Goal: Task Accomplishment & Management: Manage account settings

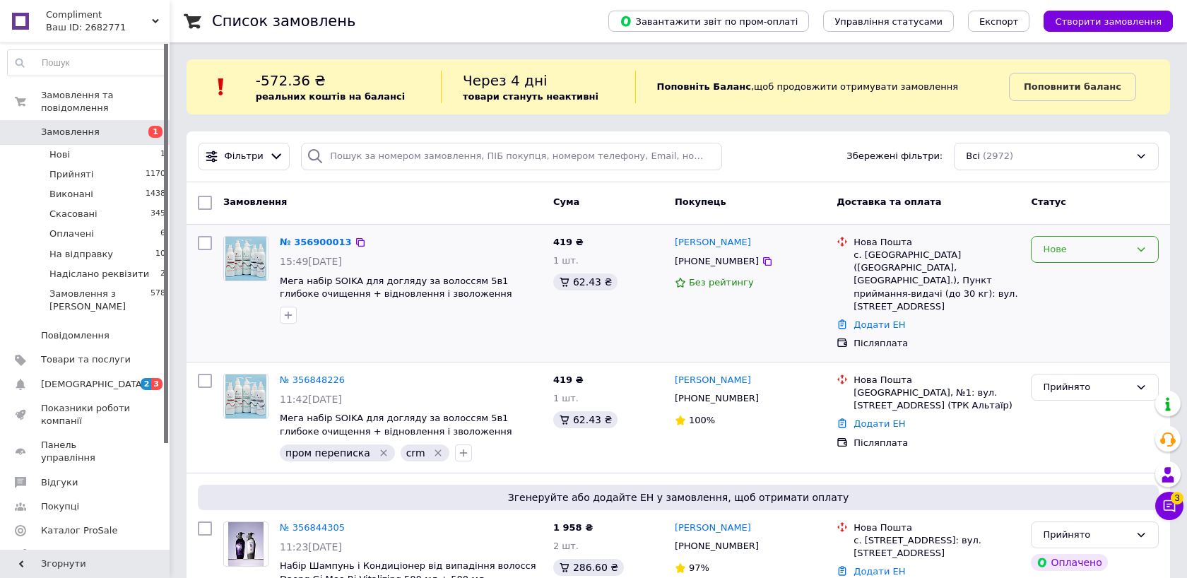
click at [1057, 256] on div "Нове" at bounding box center [1086, 249] width 87 height 15
click at [1049, 267] on li "Прийнято" at bounding box center [1095, 279] width 127 height 26
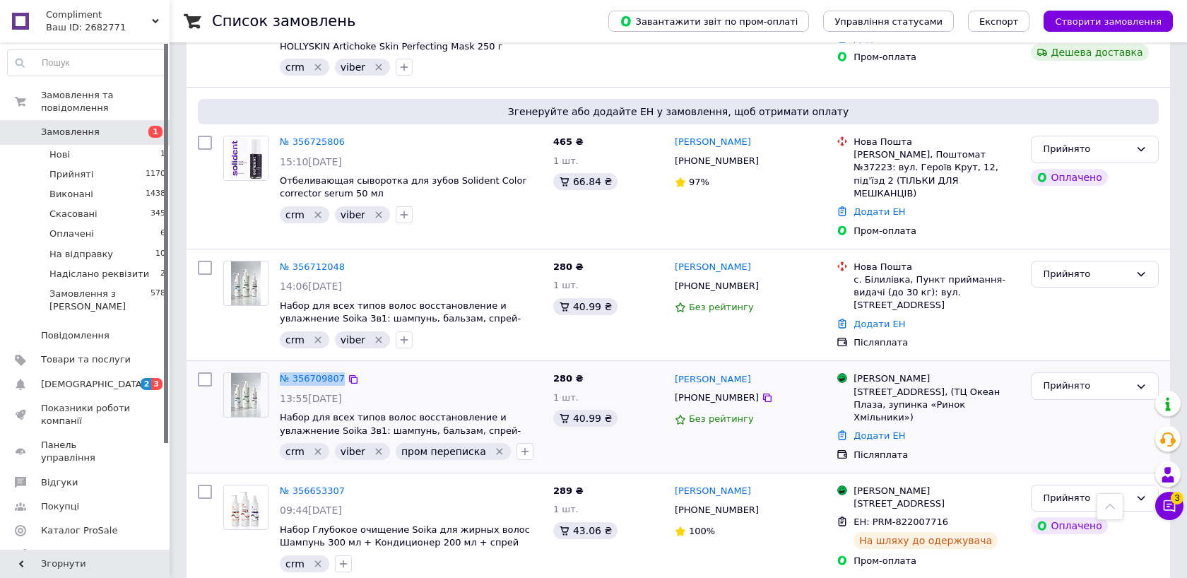
scroll to position [1043, 0]
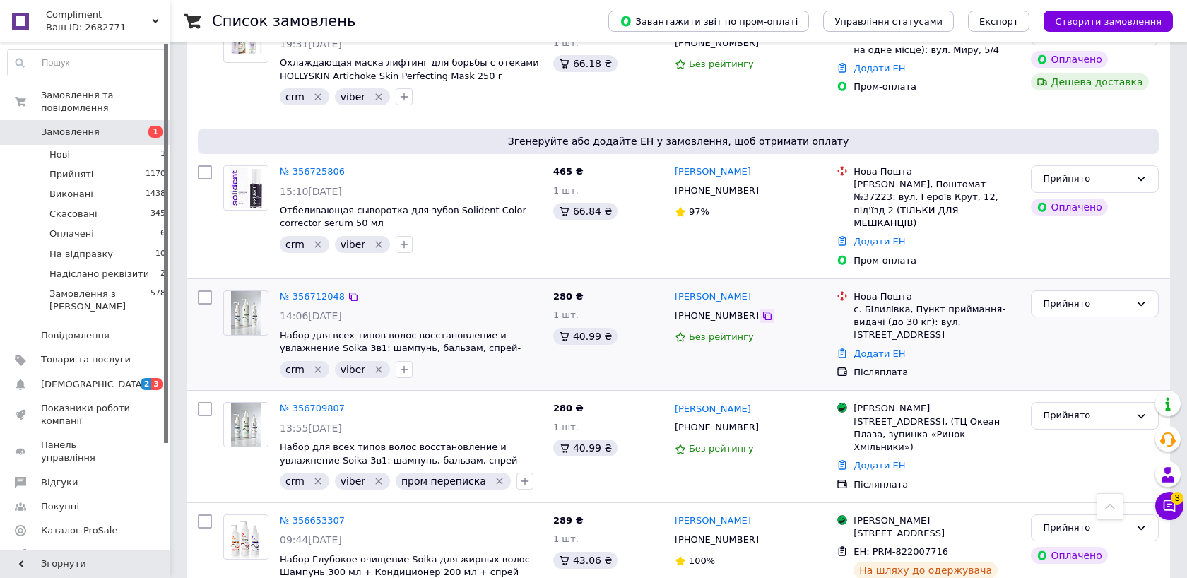
click at [762, 310] on icon at bounding box center [767, 315] width 11 height 11
click at [884, 348] on link "Додати ЕН" at bounding box center [880, 353] width 52 height 11
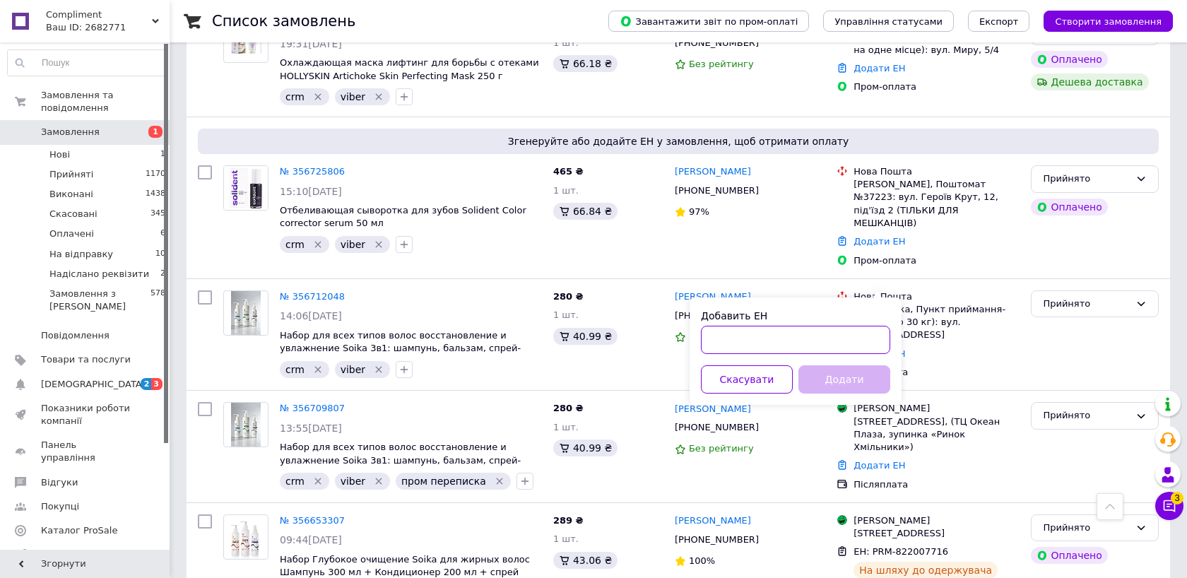
click at [826, 348] on input "Добавить ЕН" at bounding box center [795, 340] width 189 height 28
paste input "20451224912214"
type input "20451224912214"
click at [847, 375] on button "Додати" at bounding box center [845, 379] width 92 height 28
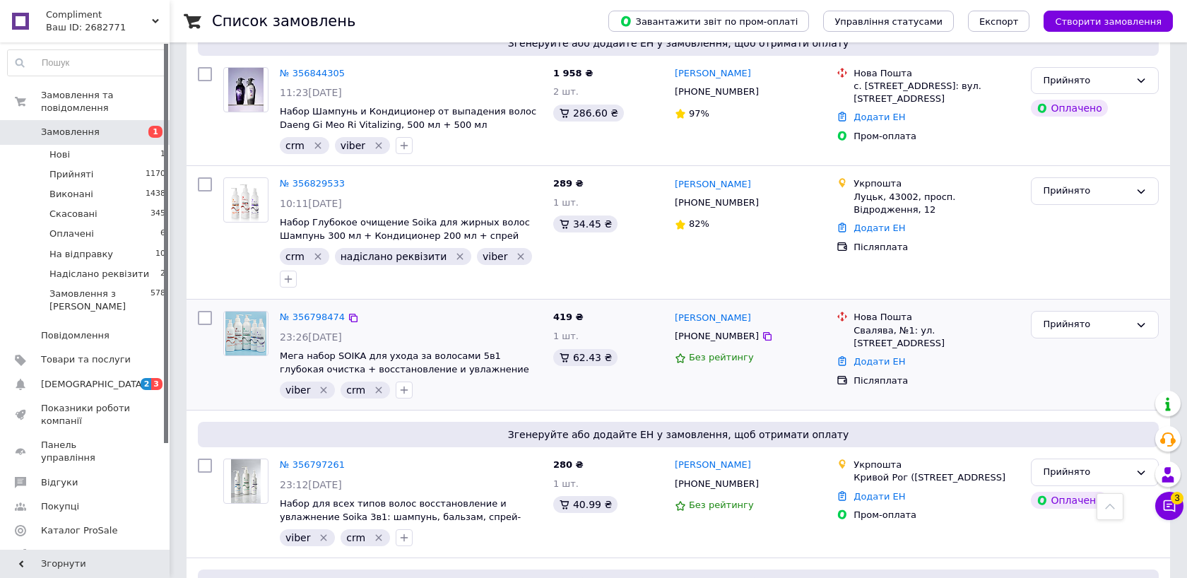
scroll to position [451, 0]
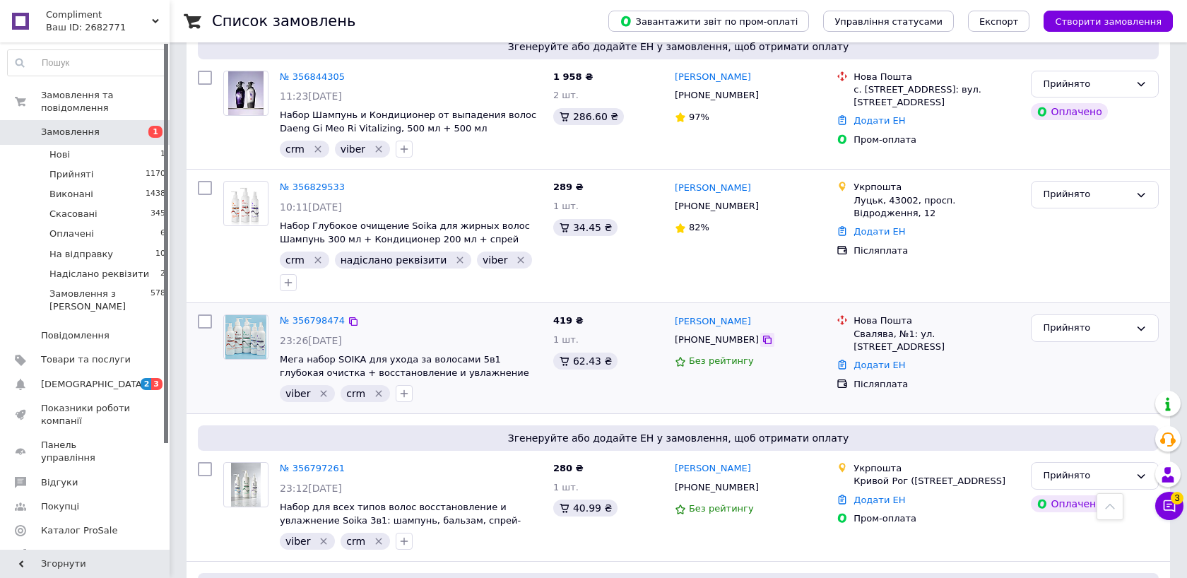
click at [762, 334] on icon at bounding box center [767, 339] width 11 height 11
click at [877, 360] on link "Додати ЕН" at bounding box center [880, 365] width 52 height 11
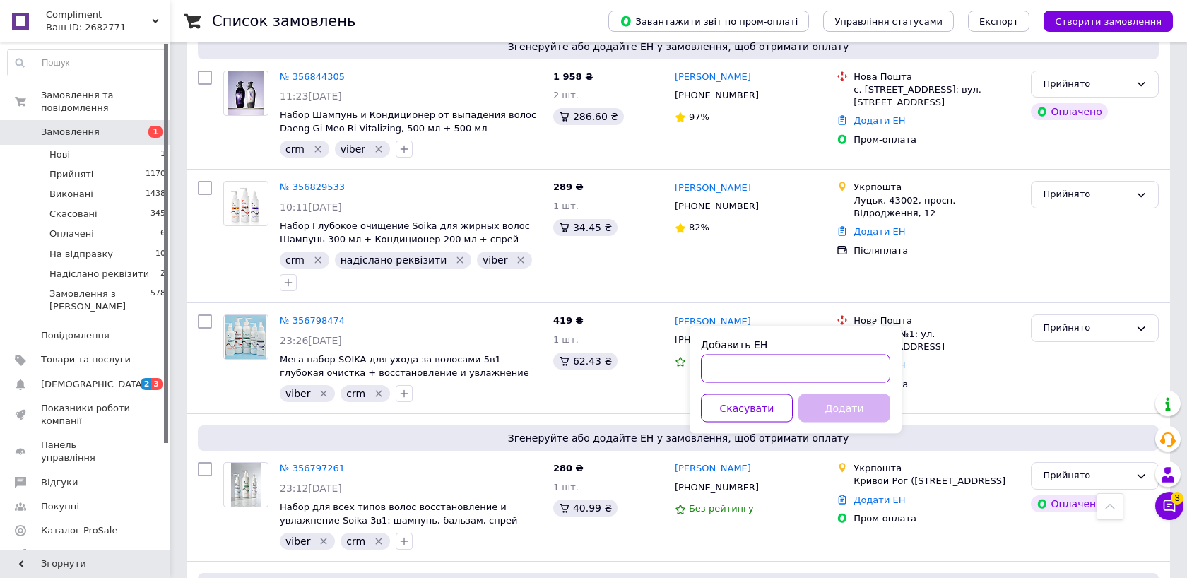
click at [800, 359] on input "Добавить ЕН" at bounding box center [795, 369] width 189 height 28
paste input "20451224916252"
type input "20451224916252"
click at [848, 406] on button "Додати" at bounding box center [845, 408] width 92 height 28
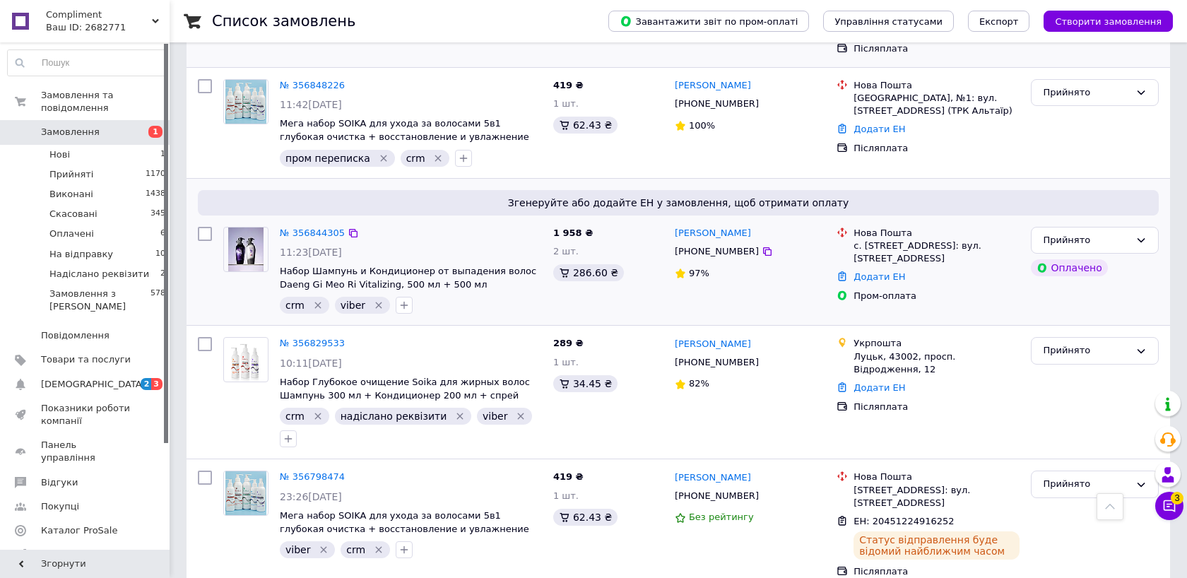
scroll to position [294, 0]
click at [762, 247] on icon at bounding box center [767, 252] width 11 height 11
click at [889, 272] on link "Додати ЕН" at bounding box center [880, 277] width 52 height 11
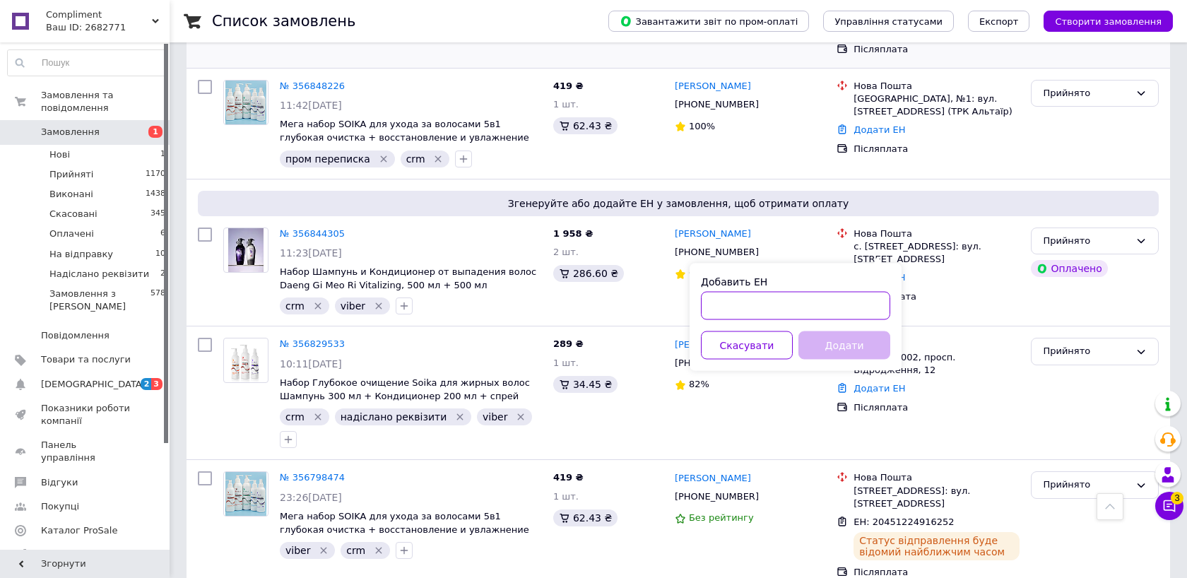
click at [784, 303] on input "Добавить ЕН" at bounding box center [795, 306] width 189 height 28
paste input "20451224916586"
type input "20451224916586"
click at [873, 349] on button "Додати" at bounding box center [845, 345] width 92 height 28
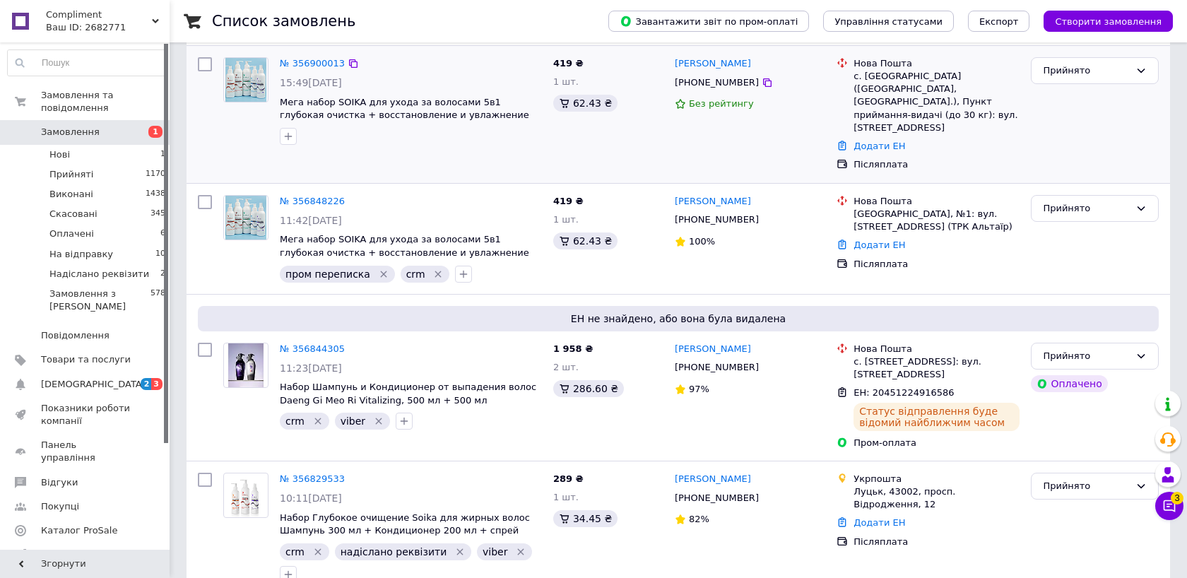
scroll to position [128, 0]
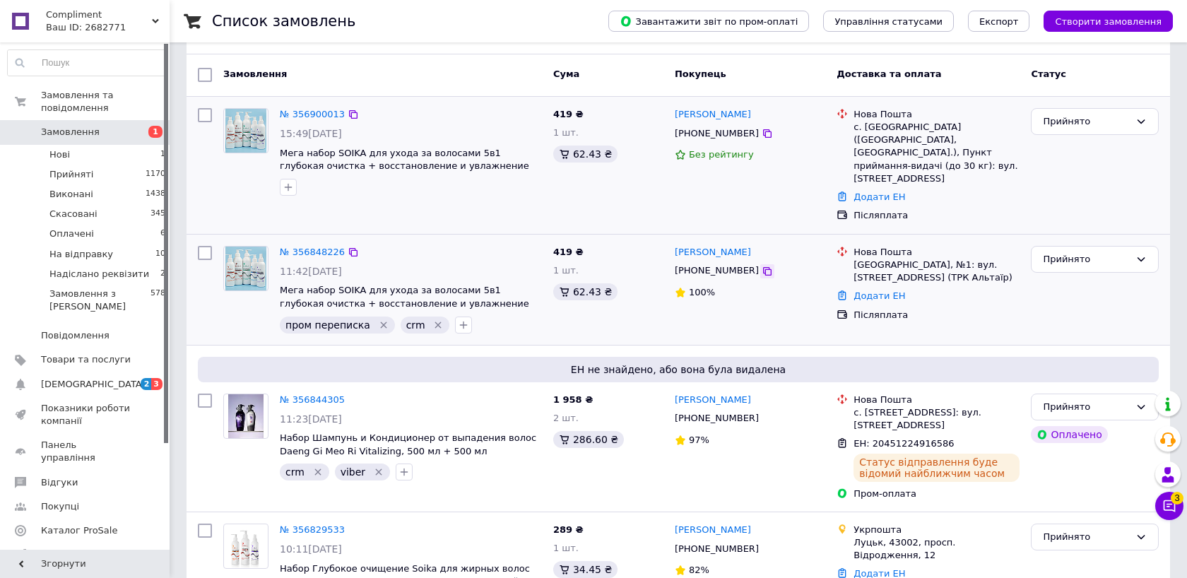
click at [762, 266] on icon at bounding box center [767, 271] width 11 height 11
click at [865, 290] on link "Додати ЕН" at bounding box center [880, 295] width 52 height 11
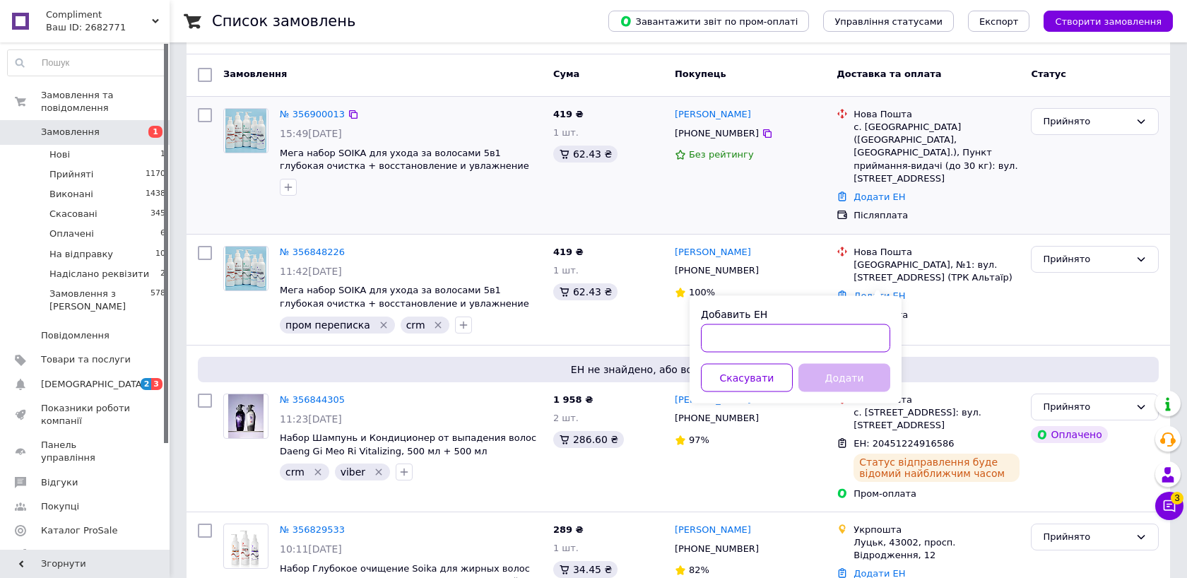
click at [815, 329] on input "Добавить ЕН" at bounding box center [795, 338] width 189 height 28
paste input "20451224916794"
type input "20451224916794"
click at [838, 370] on button "Додати" at bounding box center [845, 378] width 92 height 28
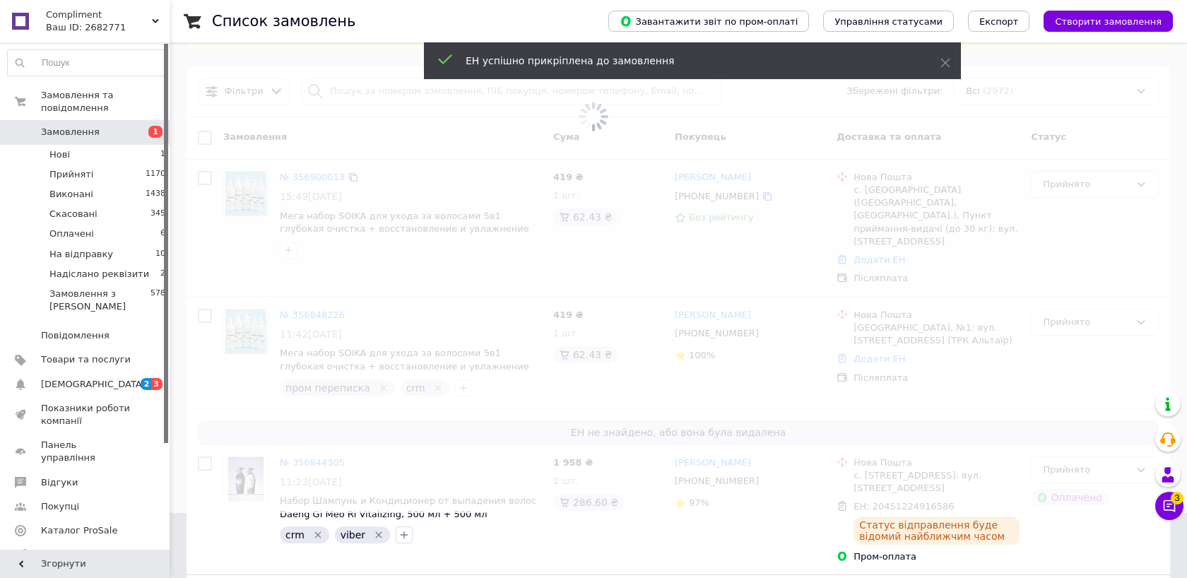
scroll to position [11, 0]
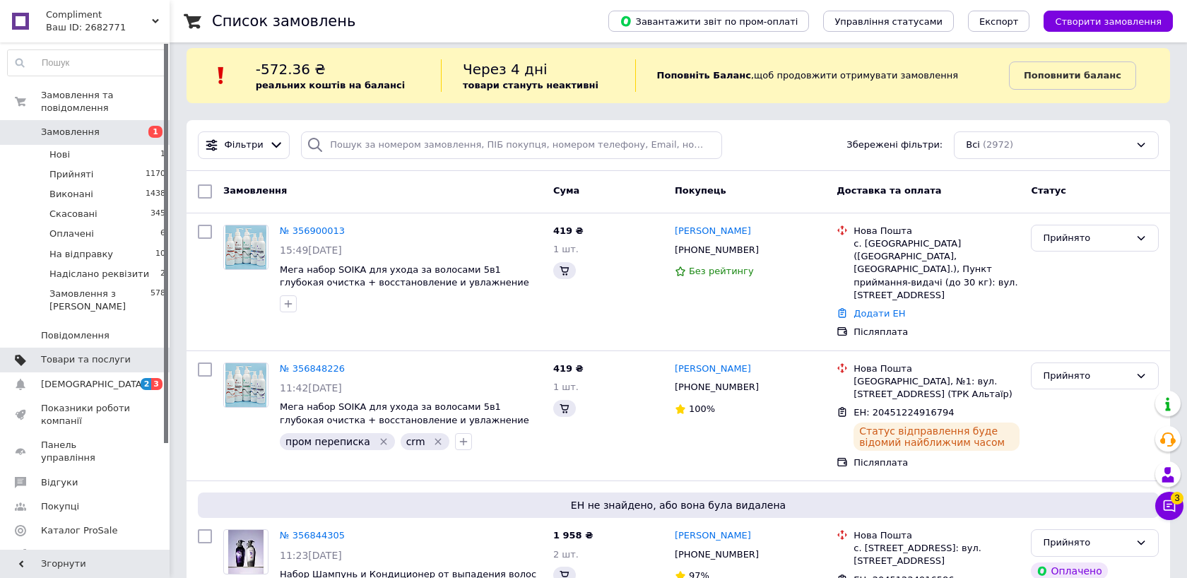
click at [97, 351] on link "Товари та послуги" at bounding box center [87, 360] width 174 height 24
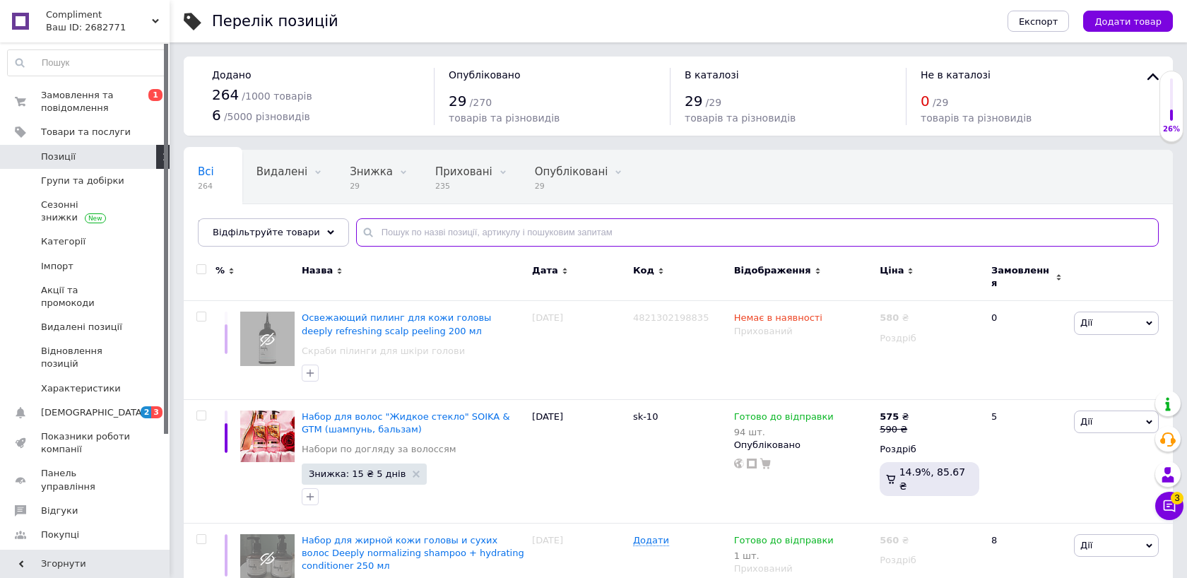
click at [482, 233] on input "text" at bounding box center [757, 232] width 803 height 28
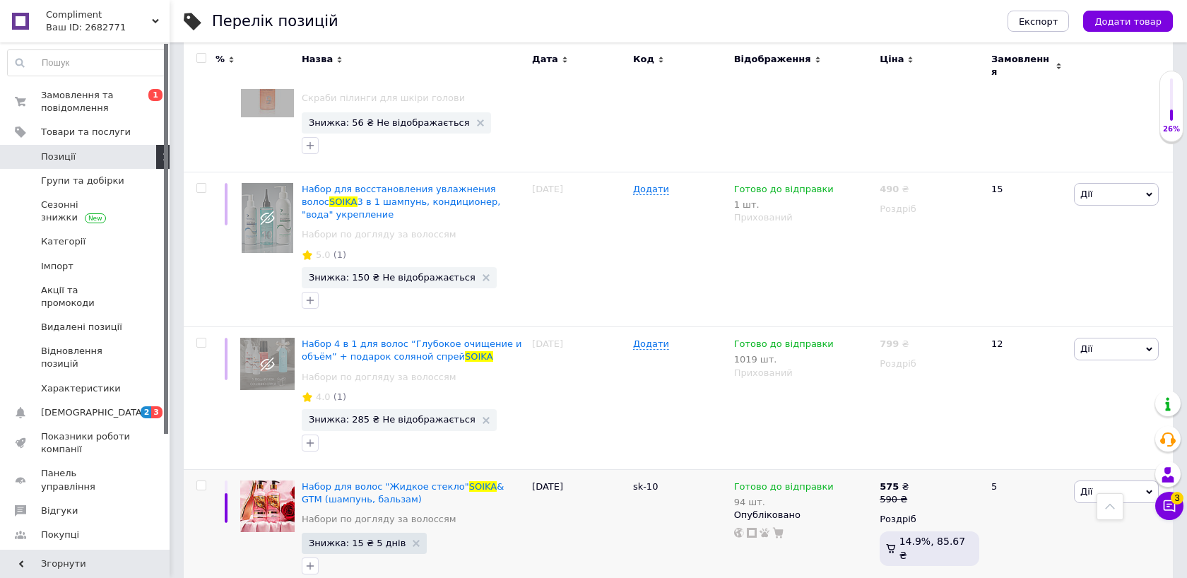
scroll to position [2322, 0]
type input "soika"
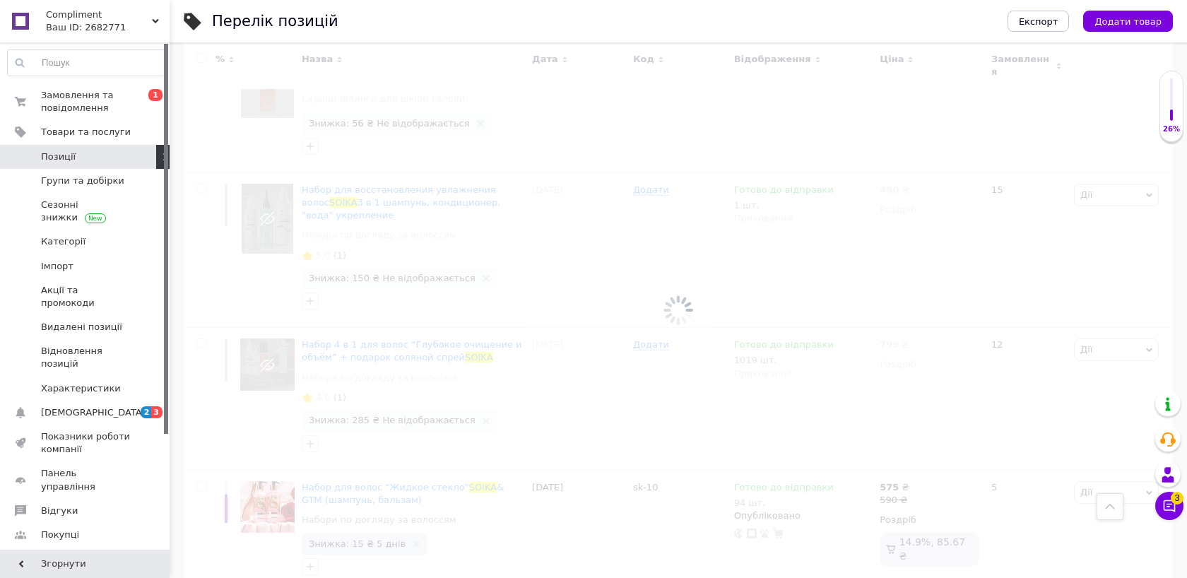
scroll to position [1084, 0]
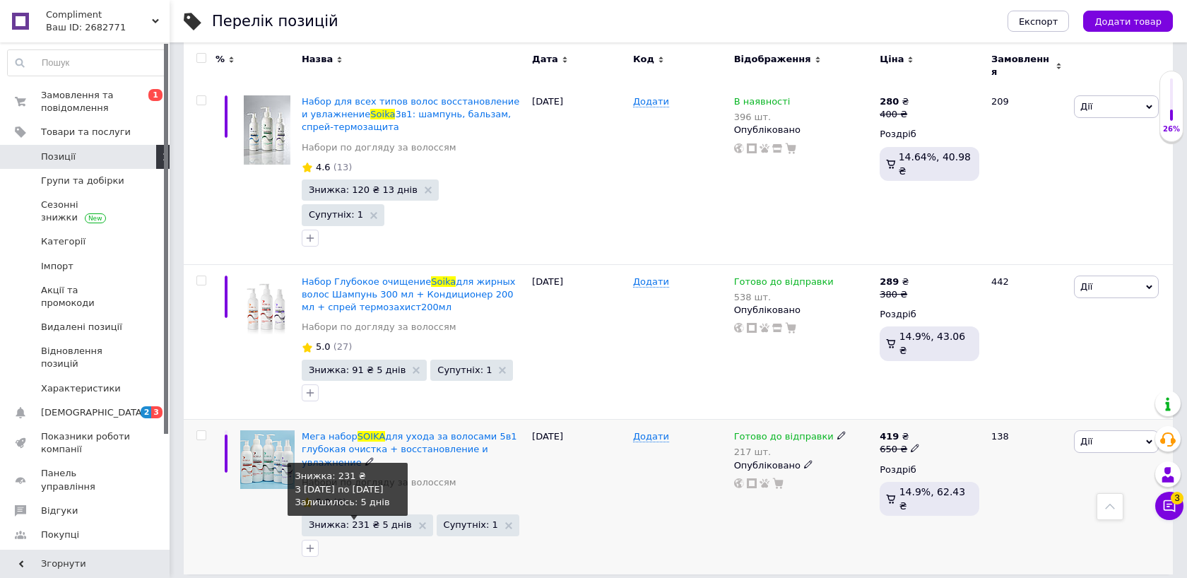
click at [362, 520] on span "Знижка: 231 ₴ 5 днів" at bounding box center [360, 524] width 103 height 9
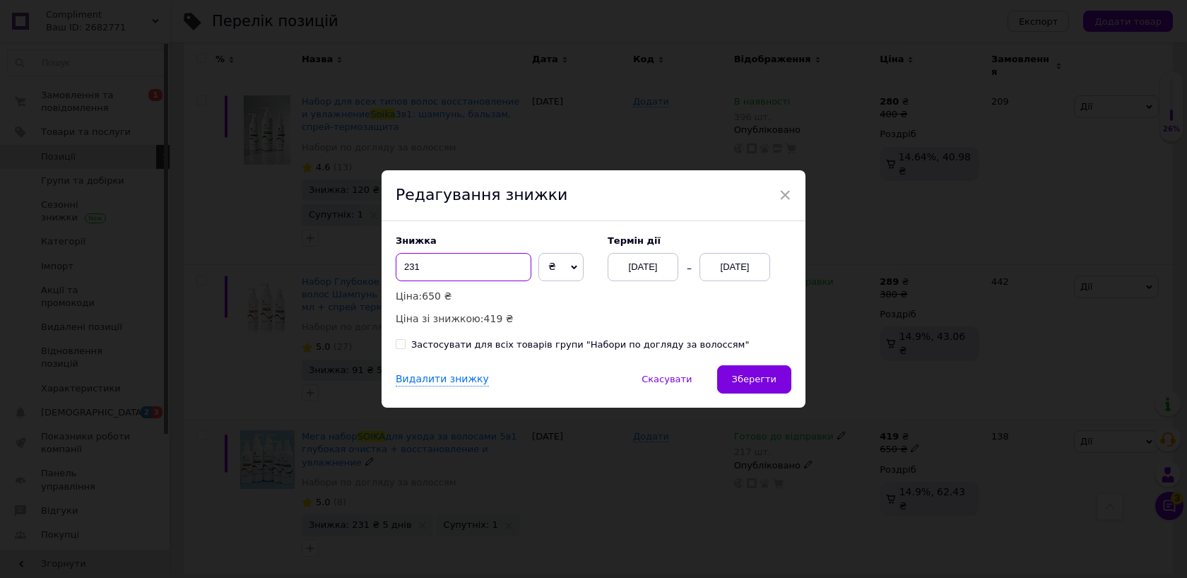
click at [407, 268] on input "231" at bounding box center [464, 267] width 136 height 28
type input "2"
type input "151"
click at [763, 362] on div "Знижка 151 ₴ % Ціна: 650 ₴ Ціна зі знижкою: 499 ₴ Термін дії 01.08.2025 17.08.2…" at bounding box center [594, 293] width 424 height 144
click at [758, 376] on span "Зберегти" at bounding box center [754, 379] width 45 height 11
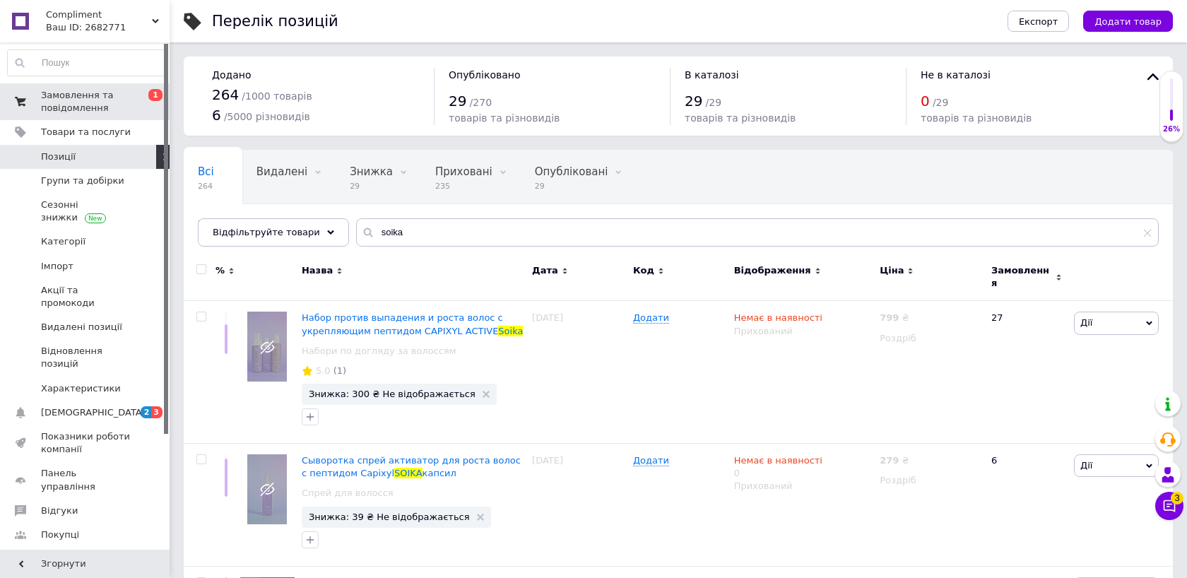
scroll to position [0, 0]
click at [96, 111] on span "Замовлення та повідомлення" at bounding box center [86, 101] width 90 height 25
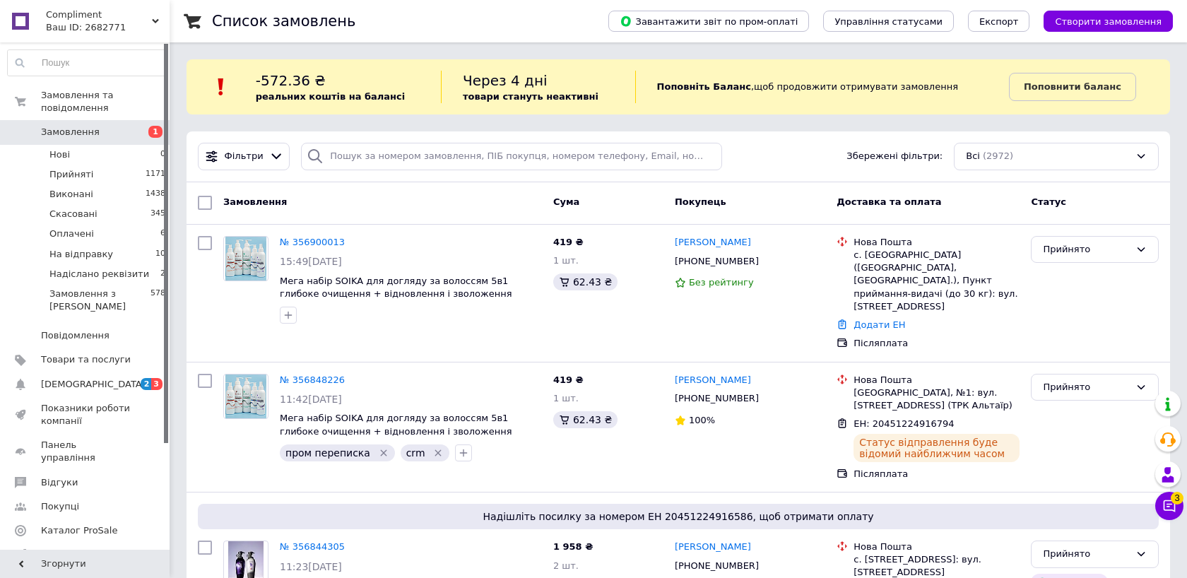
scroll to position [-6, 0]
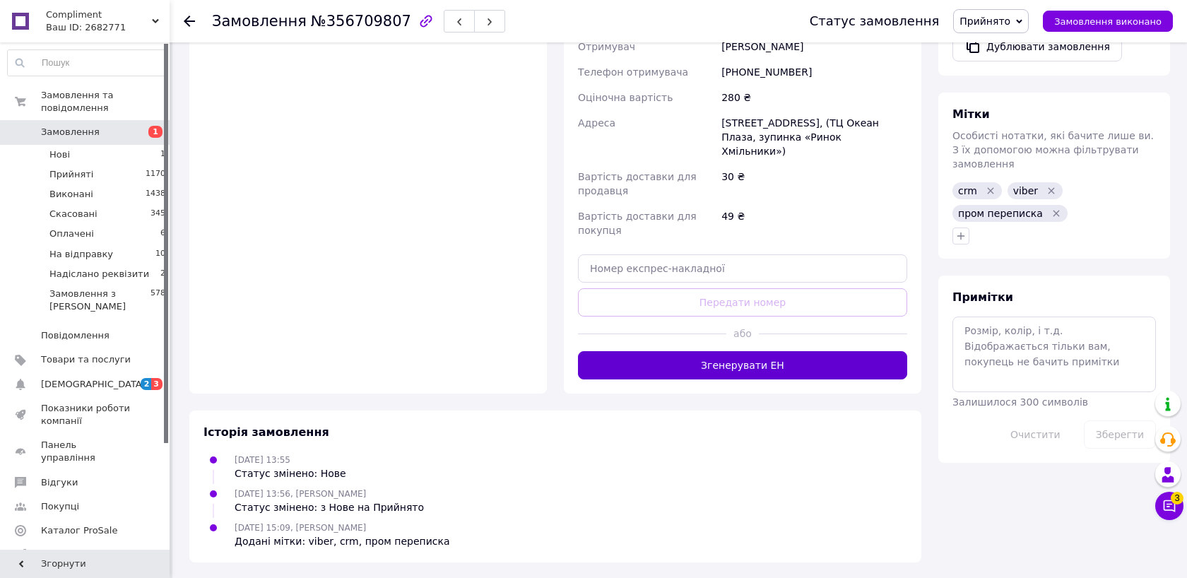
click at [738, 372] on button "Згенерувати ЕН" at bounding box center [742, 365] width 329 height 28
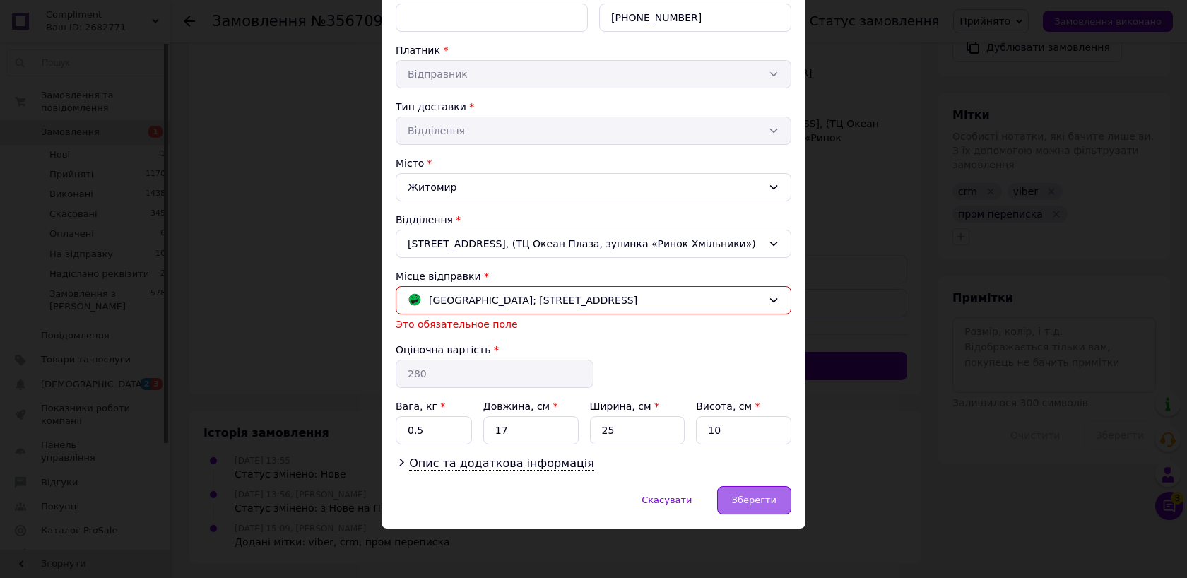
click at [748, 500] on span "Зберегти" at bounding box center [754, 500] width 45 height 11
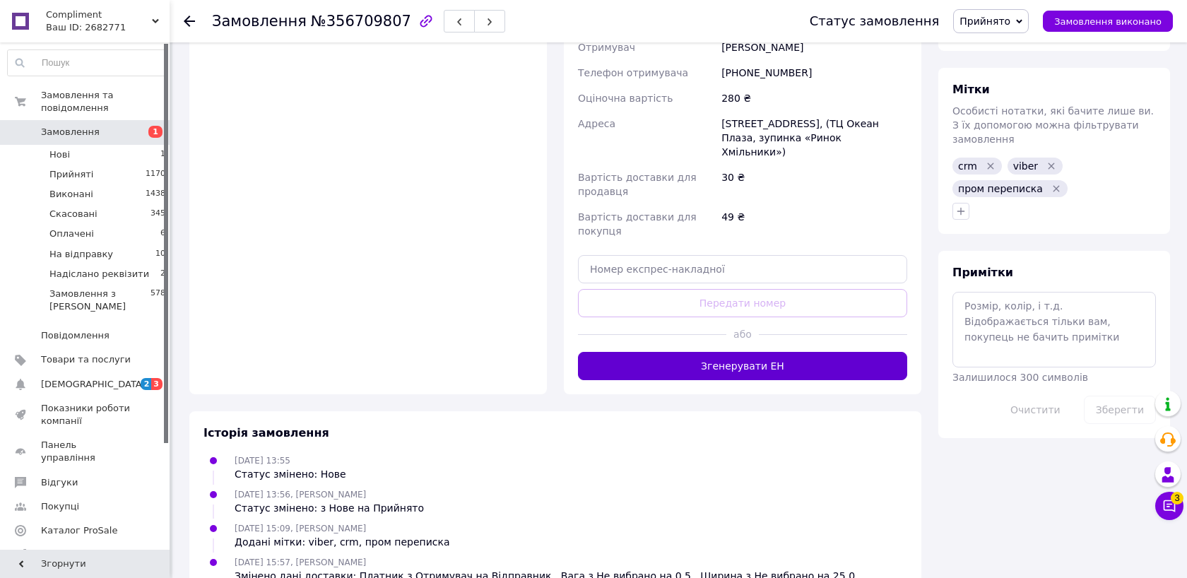
click at [739, 375] on button "Згенерувати ЕН" at bounding box center [742, 366] width 329 height 28
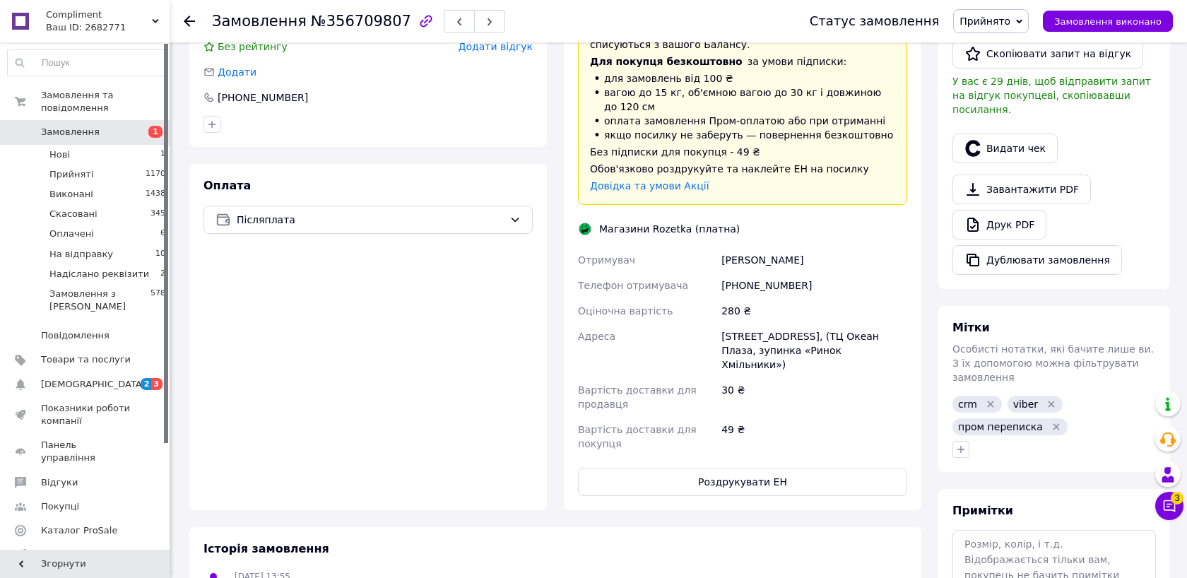
scroll to position [319, 0]
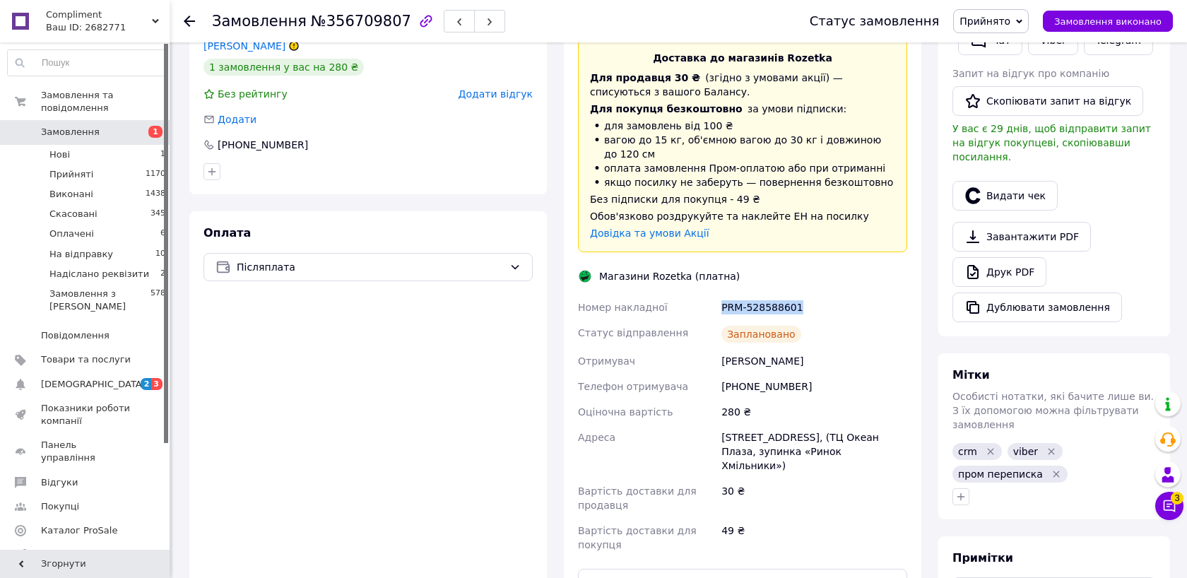
drag, startPoint x: 722, startPoint y: 307, endPoint x: 806, endPoint y: 306, distance: 84.1
click at [806, 306] on div "PRM-528588601" at bounding box center [815, 307] width 192 height 25
copy div "PRM-528588601"
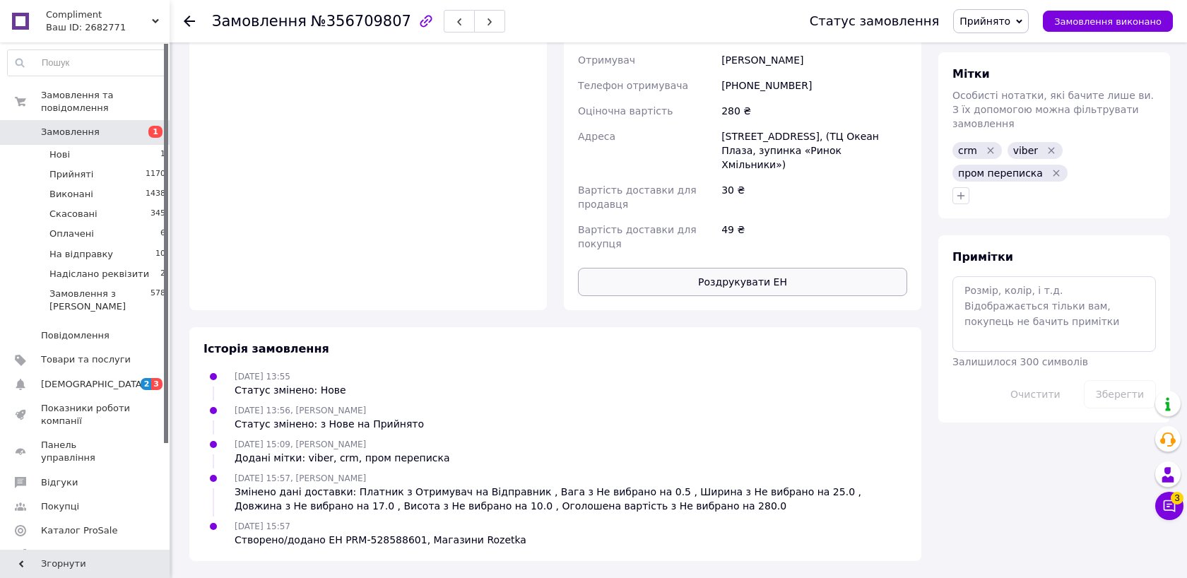
scroll to position [618, 0]
click at [787, 280] on button "Роздрукувати ЕН" at bounding box center [742, 283] width 329 height 28
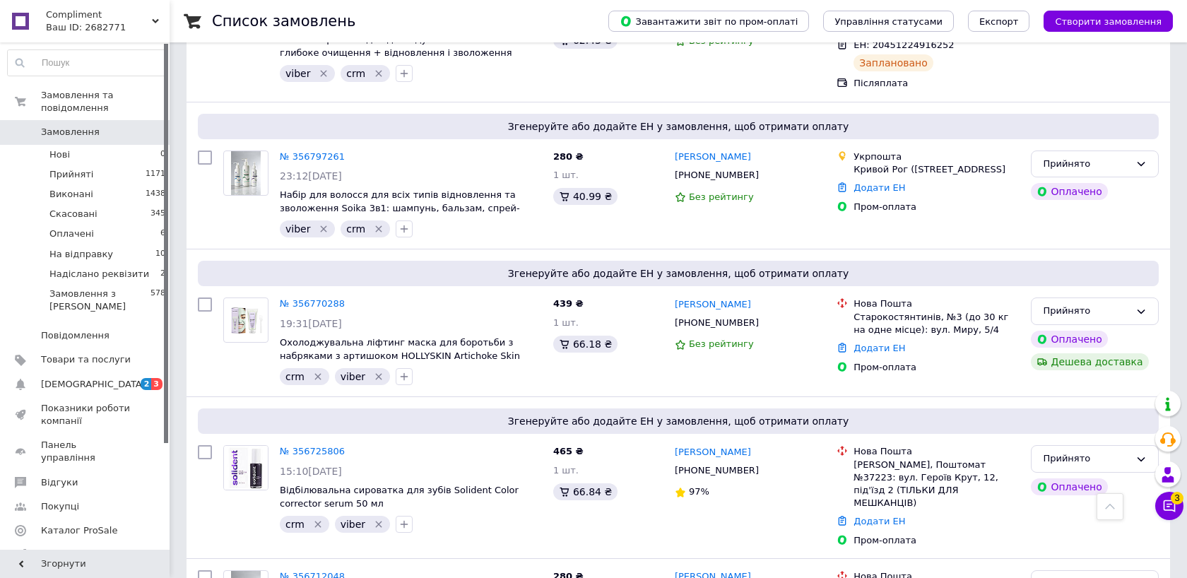
scroll to position [818, 0]
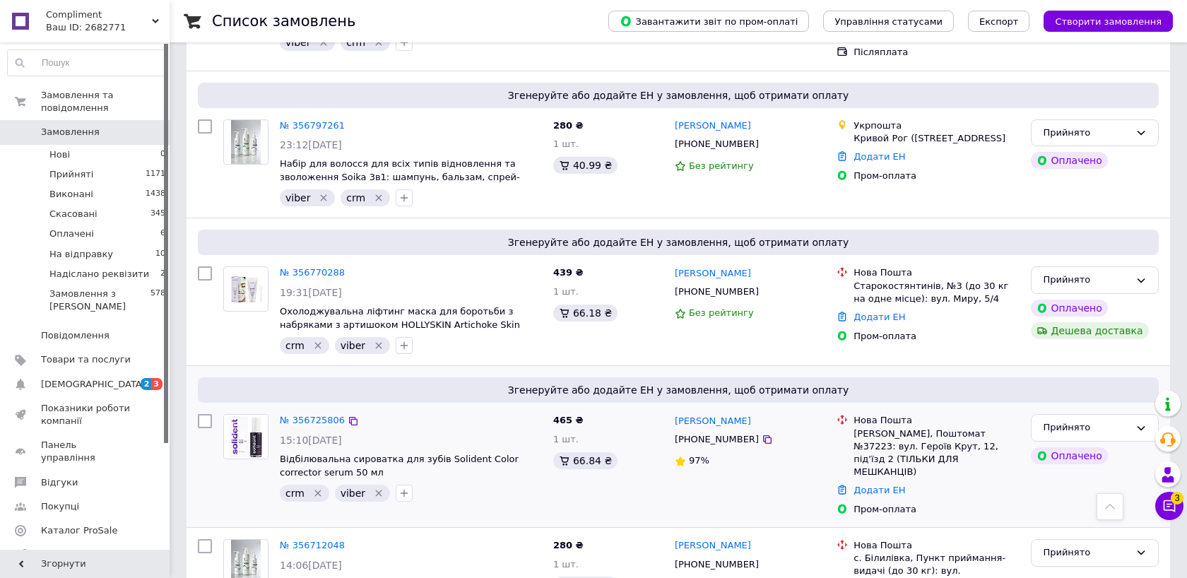
click at [872, 481] on div "Додати ЕН" at bounding box center [937, 490] width 172 height 19
click at [872, 485] on link "Додати ЕН" at bounding box center [880, 490] width 52 height 11
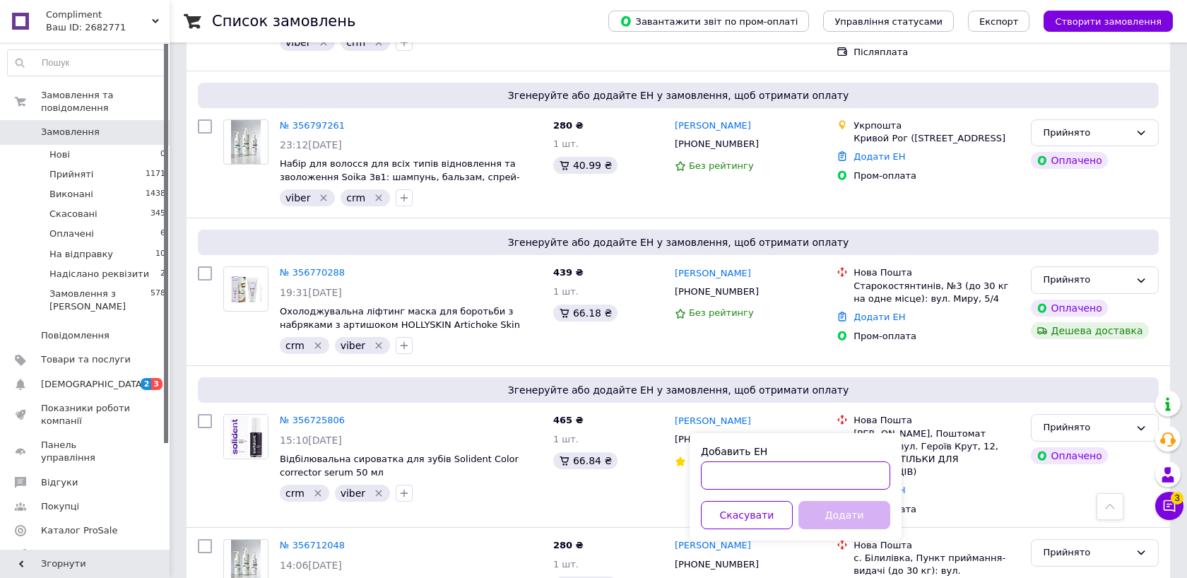
click at [794, 469] on input "Добавить ЕН" at bounding box center [795, 475] width 189 height 28
paste input "20451225260645"
type input "20451225260645"
click at [828, 495] on div "Добавить ЕН 20451225260645 Скасувати Додати" at bounding box center [796, 486] width 212 height 107
click at [828, 510] on button "Додати" at bounding box center [845, 515] width 92 height 28
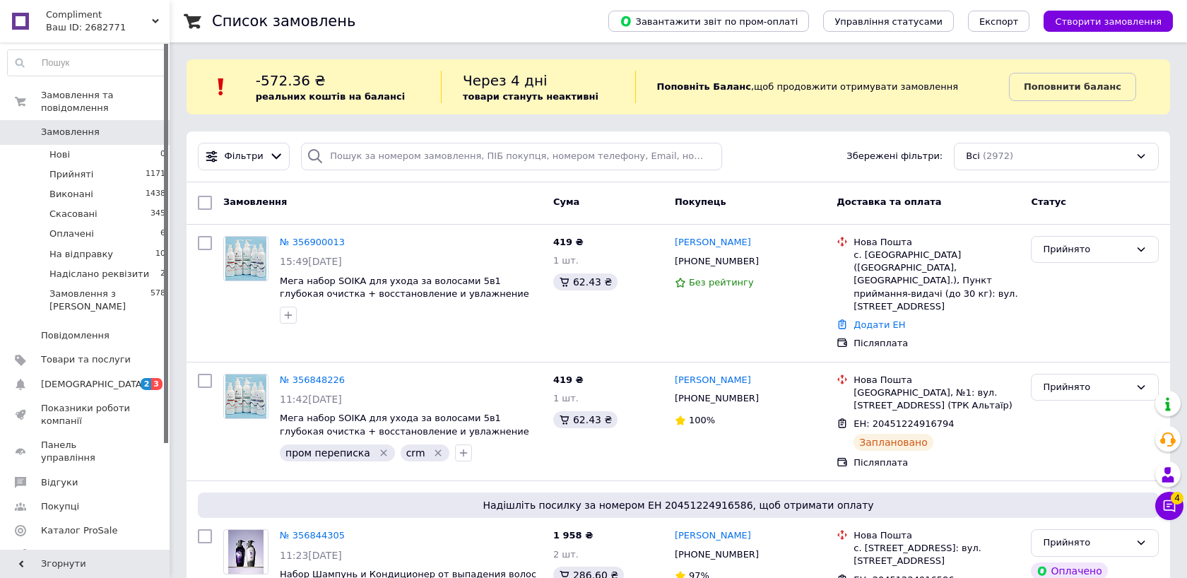
scroll to position [0, 0]
